Goal: Task Accomplishment & Management: Use online tool/utility

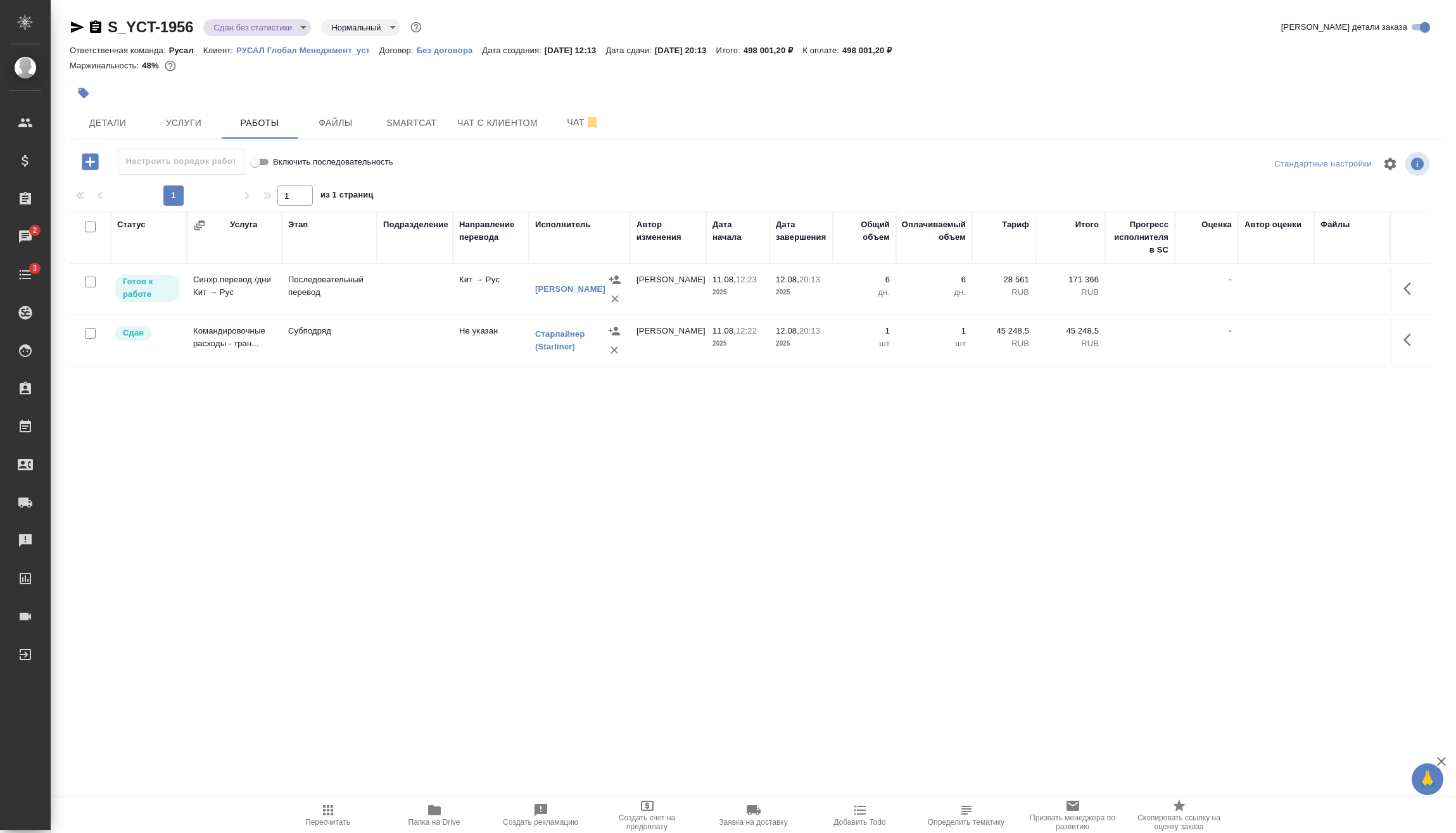
click at [979, 292] on p "RUB" at bounding box center [1004, 292] width 51 height 13
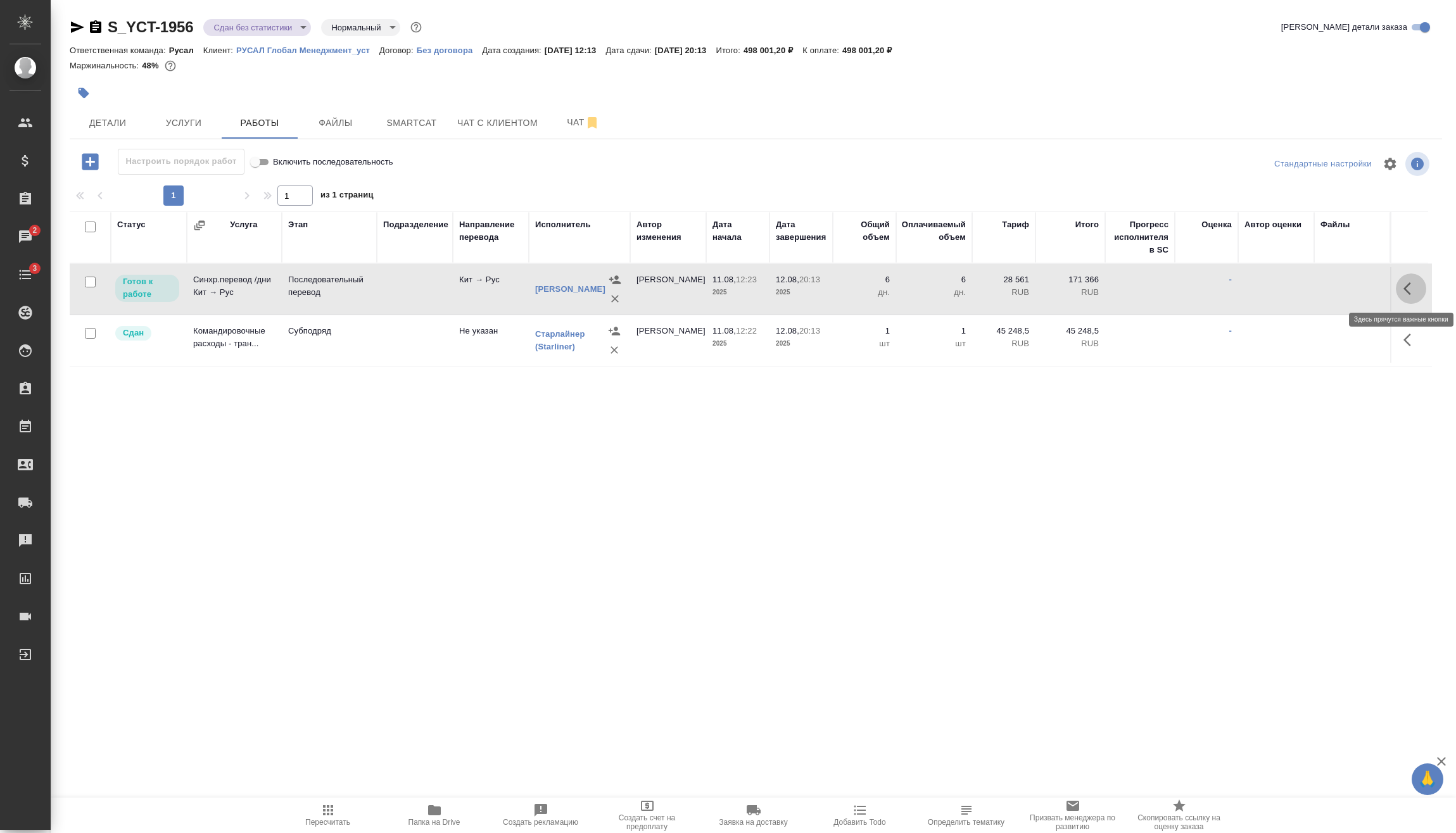
drag, startPoint x: 1405, startPoint y: 291, endPoint x: 1332, endPoint y: 317, distance: 77.5
click at [1405, 291] on icon "button" at bounding box center [1411, 289] width 15 height 15
click at [1323, 292] on icon "button" at bounding box center [1318, 289] width 15 height 15
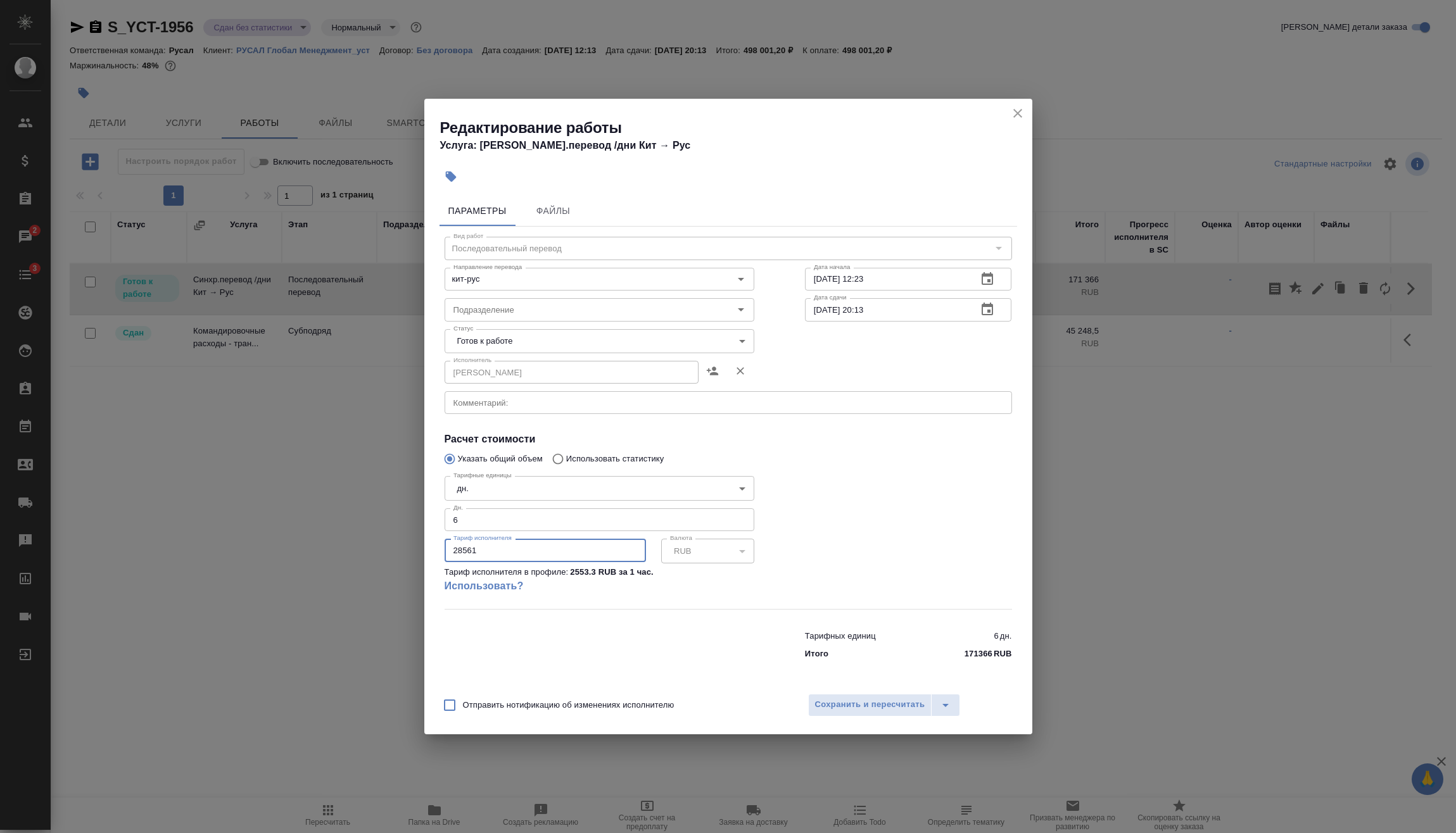
drag, startPoint x: 506, startPoint y: 556, endPoint x: 417, endPoint y: 550, distance: 89.2
click at [417, 550] on div "Редактирование работы Услуга: [PERSON_NAME].перевод /дни Кит → [PERSON_NAME] Фа…" at bounding box center [728, 416] width 1456 height 833
type input "2"
type input "32561"
click at [921, 712] on span "Сохранить и пересчитать" at bounding box center [870, 705] width 110 height 14
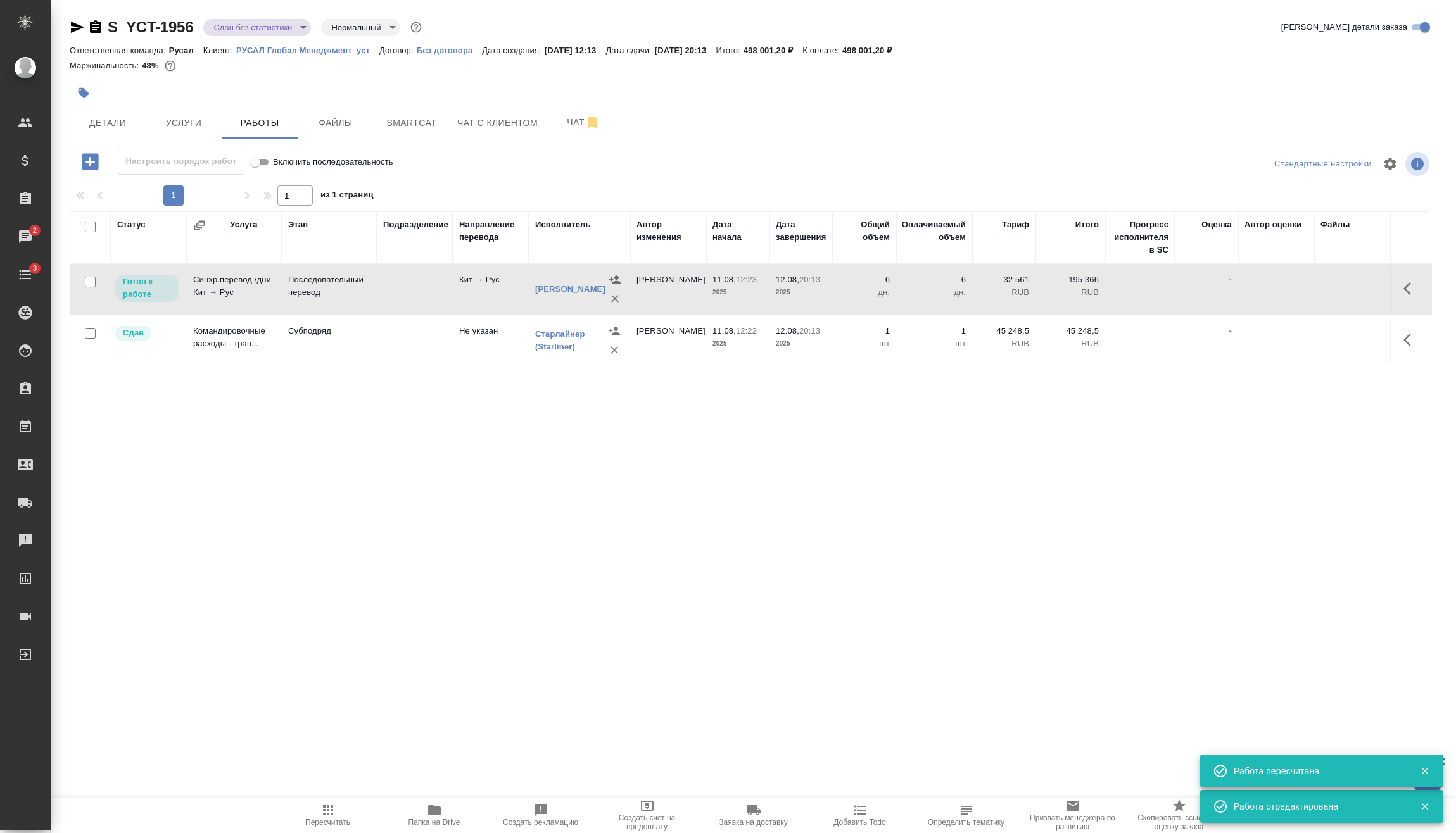
click at [346, 808] on span "Пересчитать" at bounding box center [328, 815] width 91 height 24
